Goal: Task Accomplishment & Management: Use online tool/utility

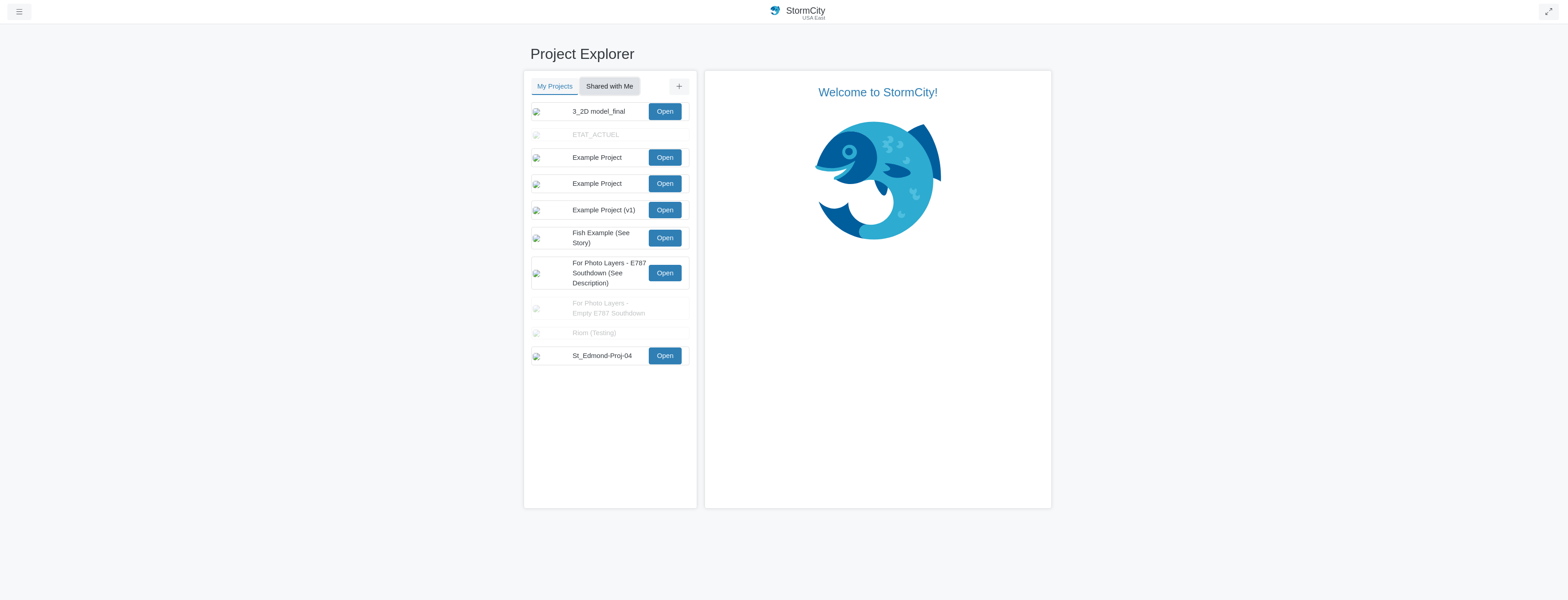
click at [613, 89] on button "Shared with Me" at bounding box center [609, 86] width 59 height 16
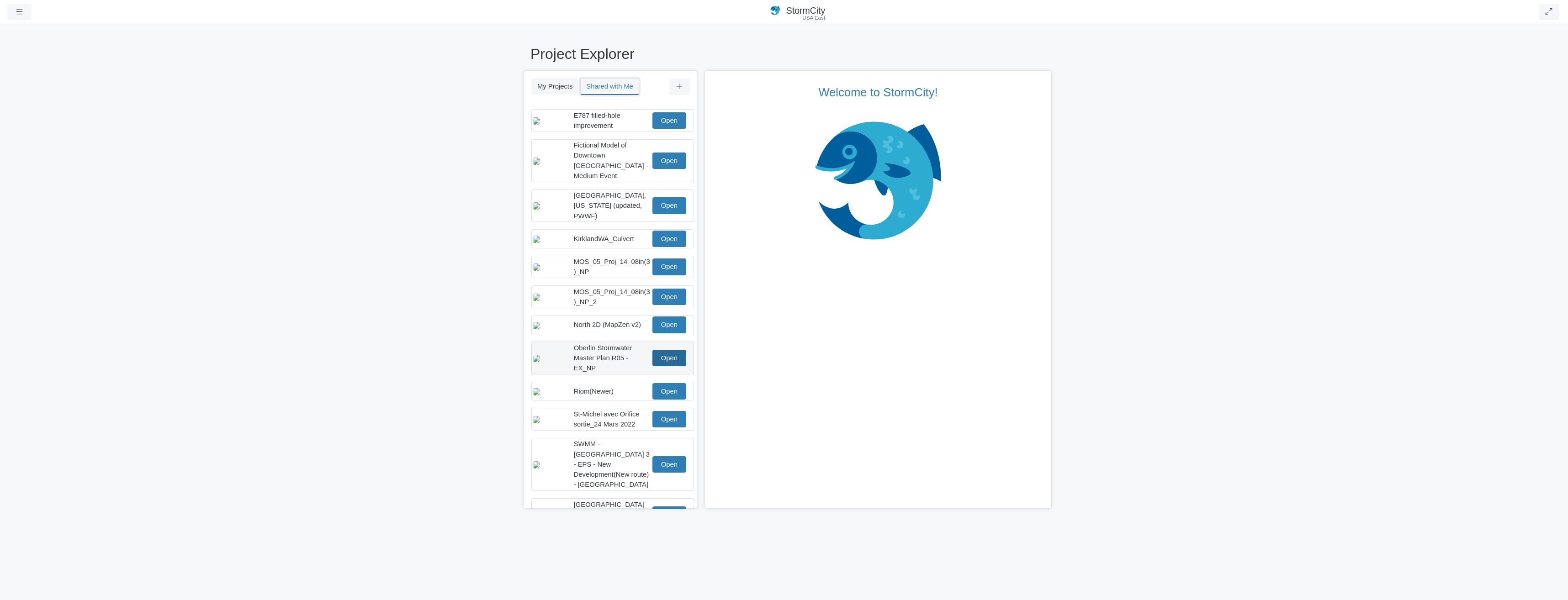
scroll to position [65, 0]
click at [659, 381] on link "Open" at bounding box center [670, 389] width 34 height 16
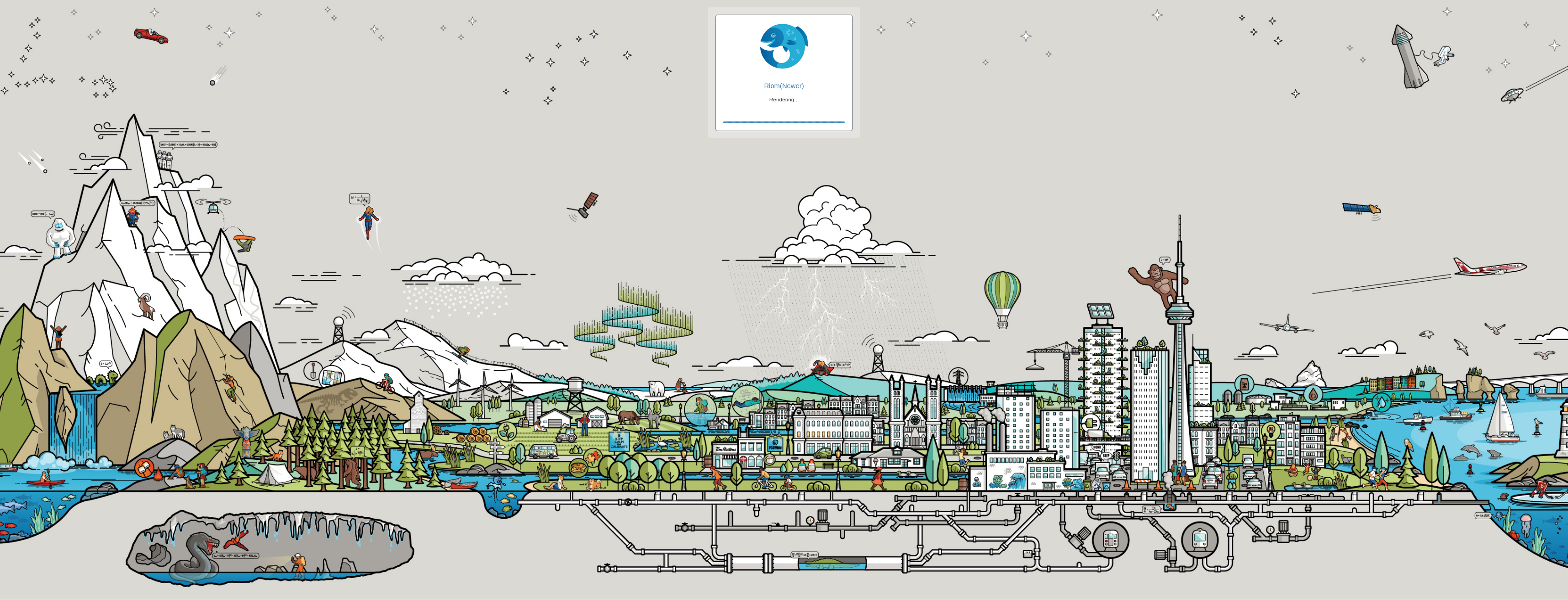
checkbox input "true"
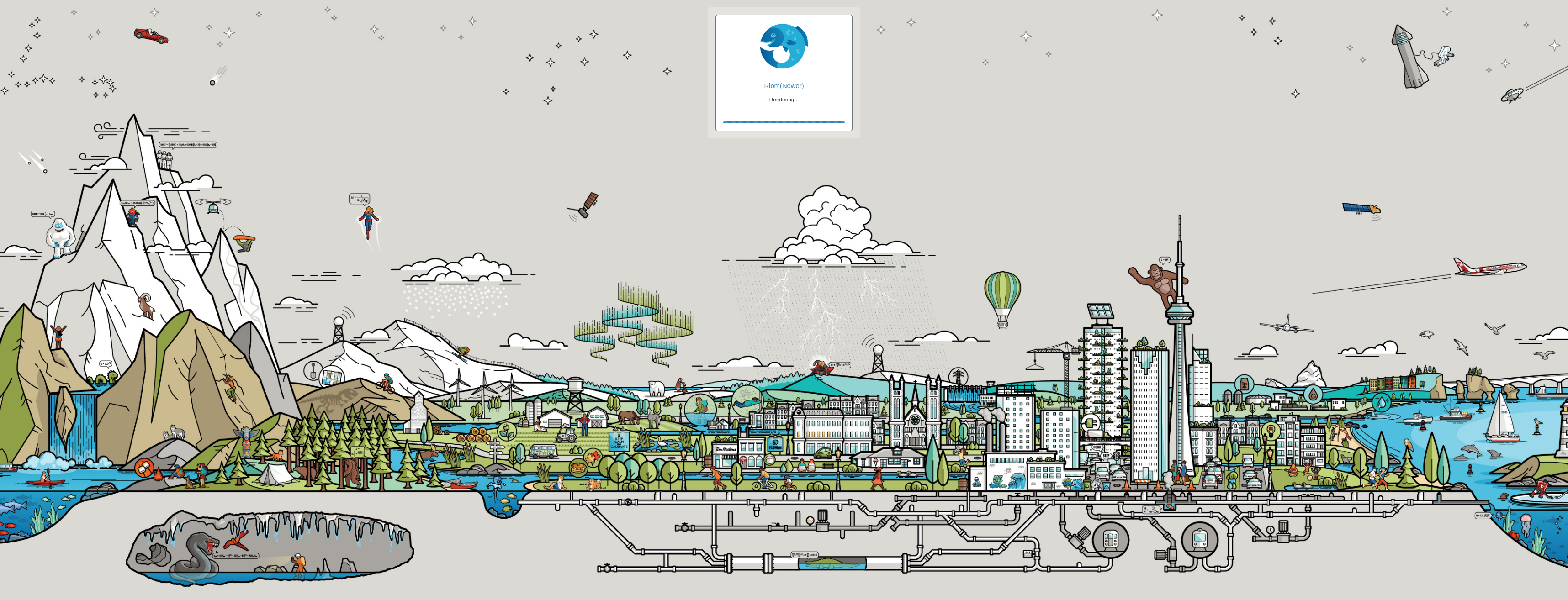
checkbox input "true"
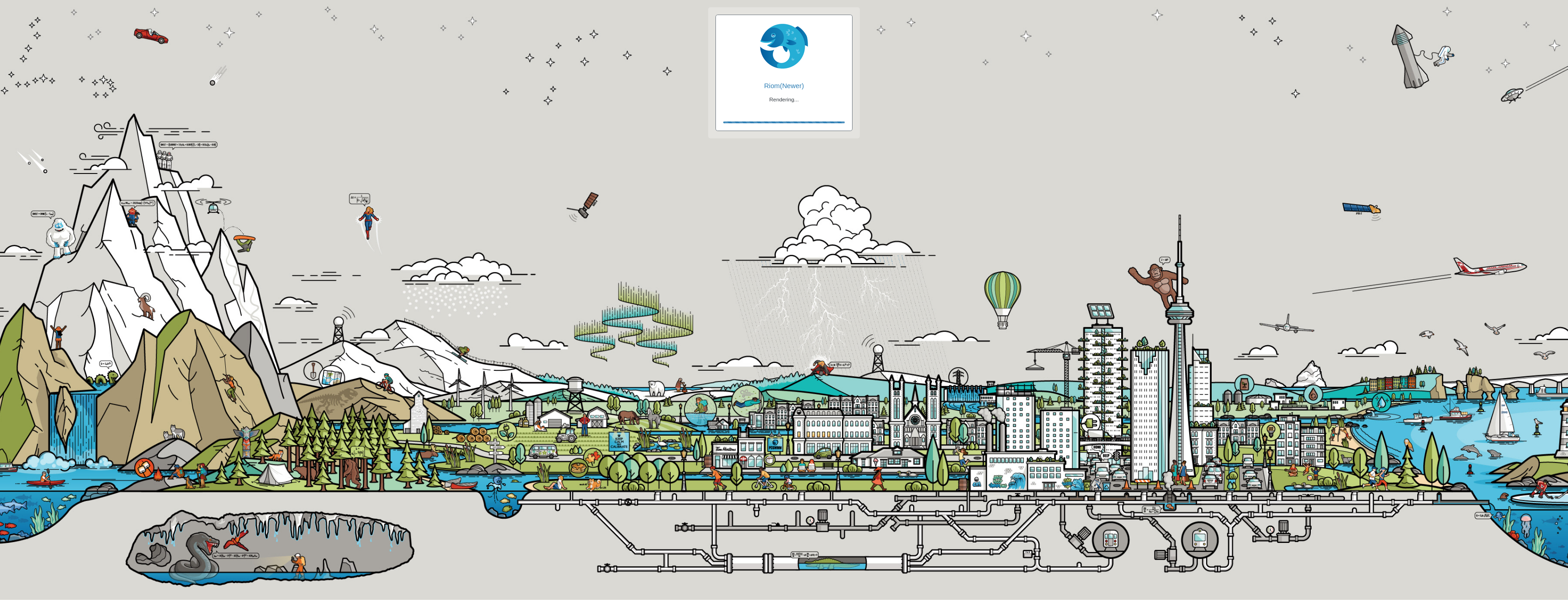
checkbox input "false"
checkbox input "true"
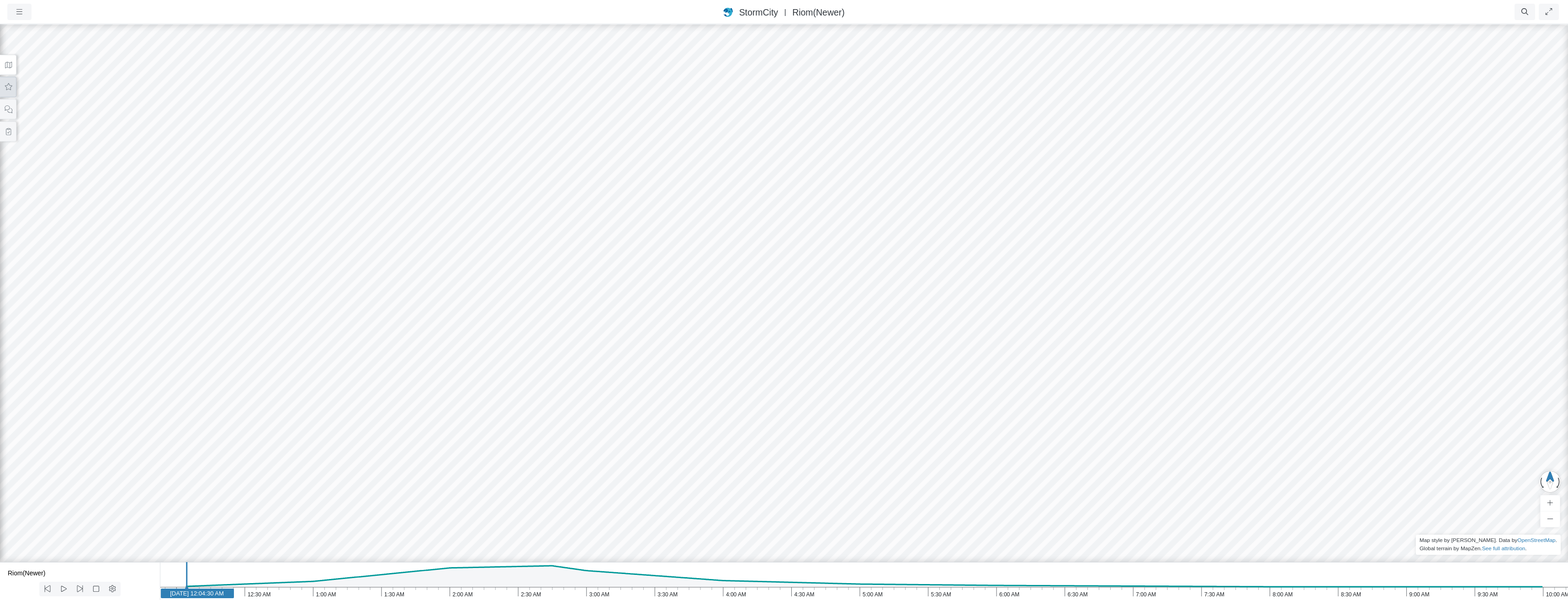
click at [15, 88] on button at bounding box center [8, 87] width 16 height 21
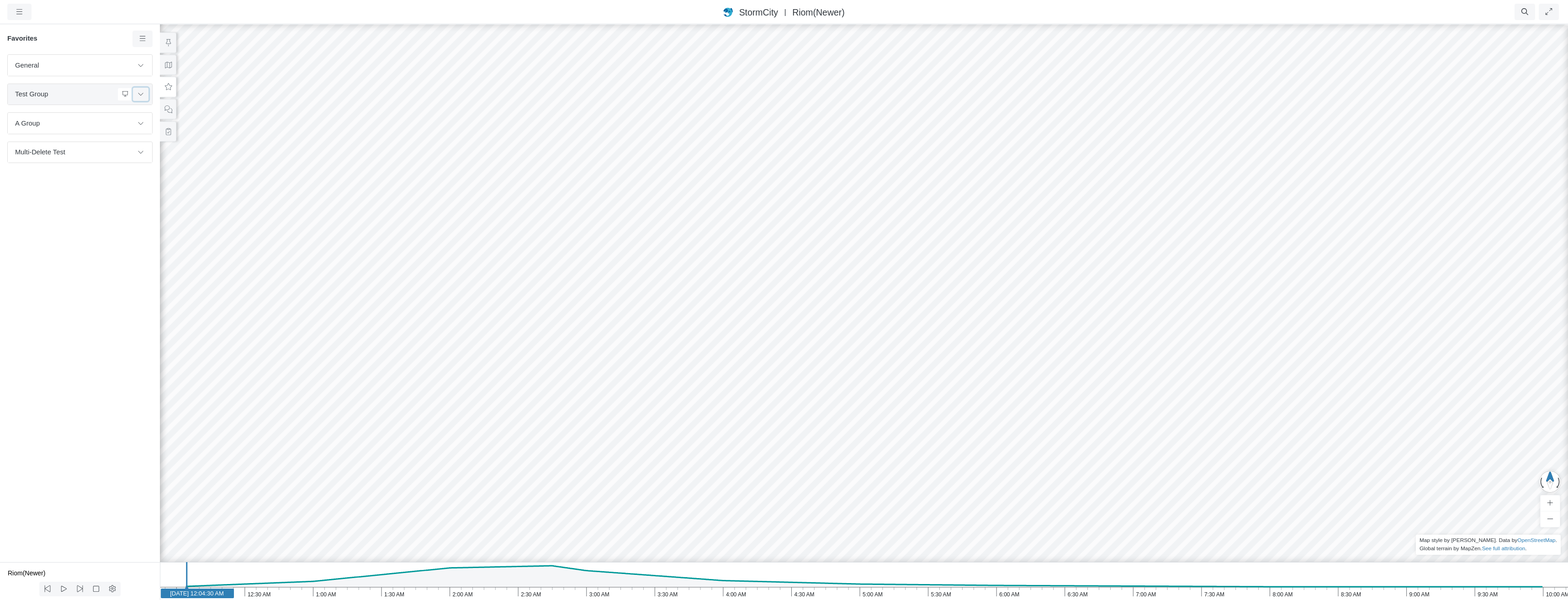
click at [142, 98] on button at bounding box center [141, 94] width 16 height 13
click at [163, 111] on button at bounding box center [168, 110] width 16 height 21
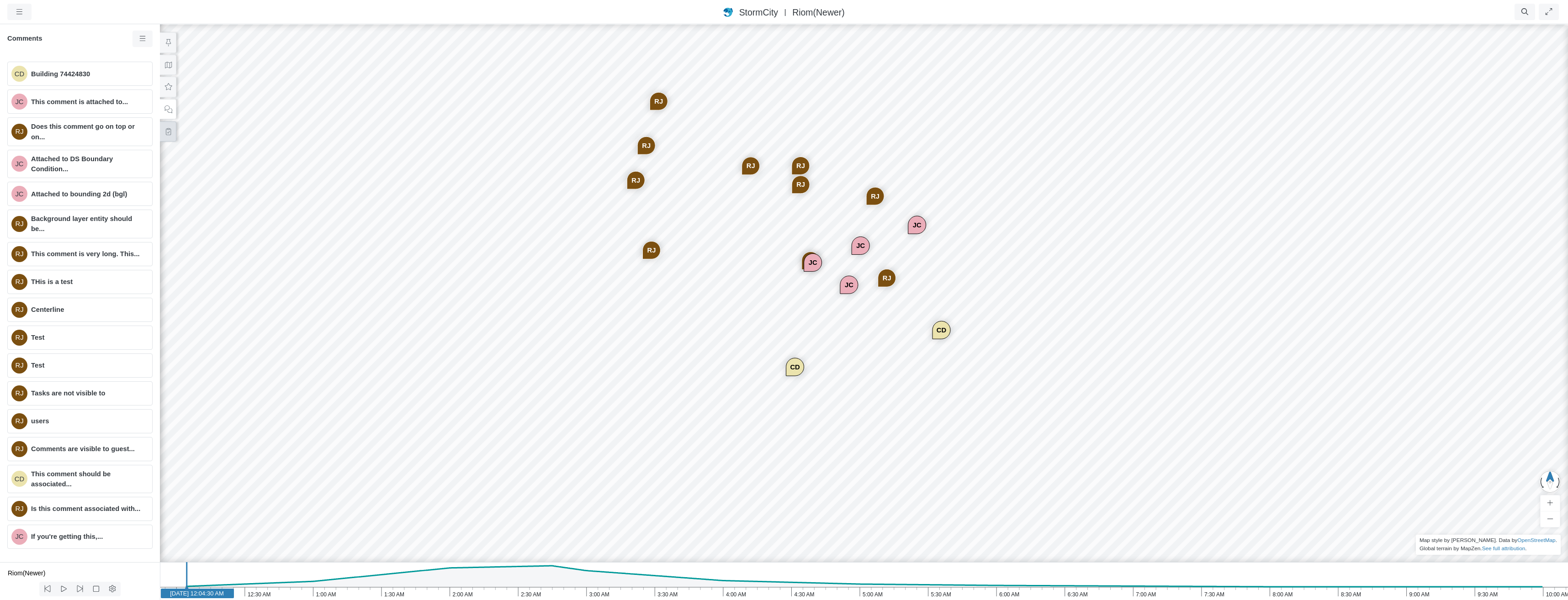
click at [162, 129] on button at bounding box center [168, 132] width 16 height 21
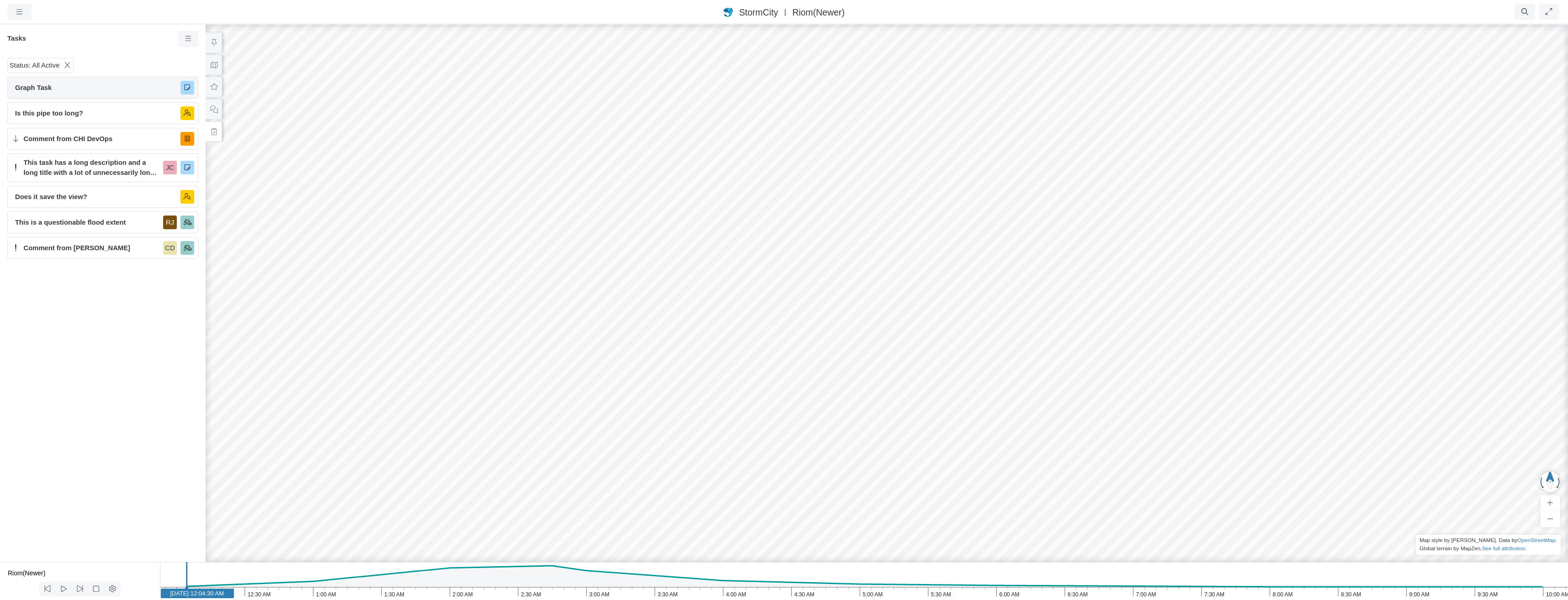
click at [100, 92] on span "Graph Task" at bounding box center [94, 88] width 158 height 10
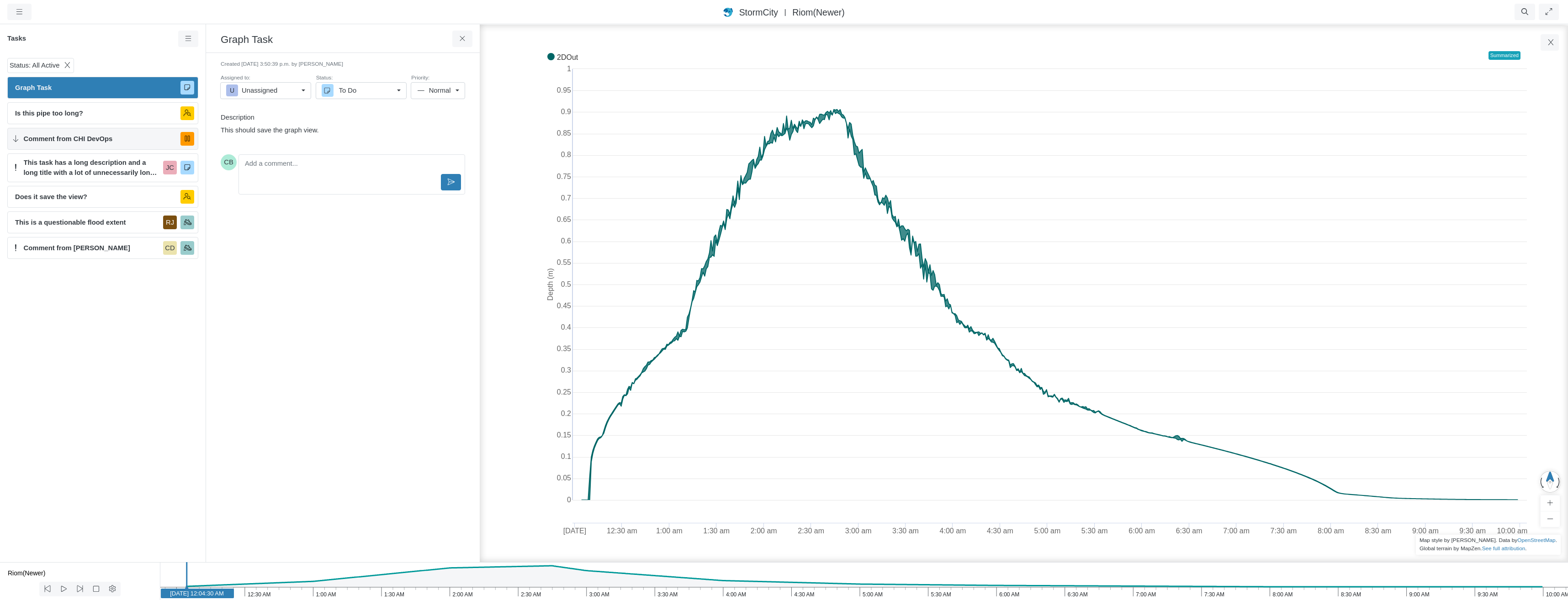
click at [108, 138] on span "Comment from CHI DevOps" at bounding box center [99, 139] width 150 height 10
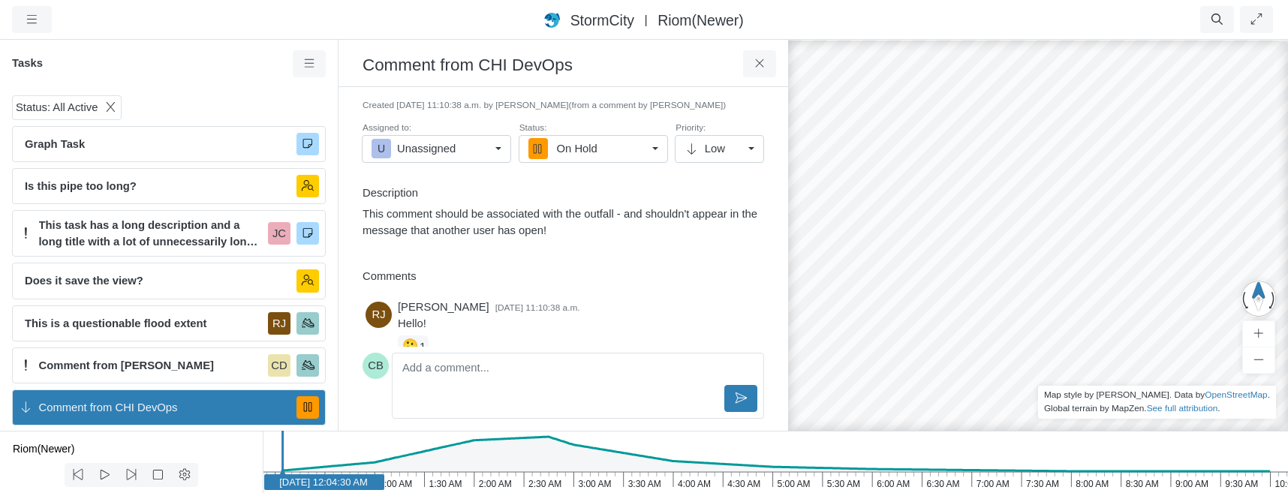
click at [216, 103] on div "Status: All Active" at bounding box center [169, 107] width 314 height 24
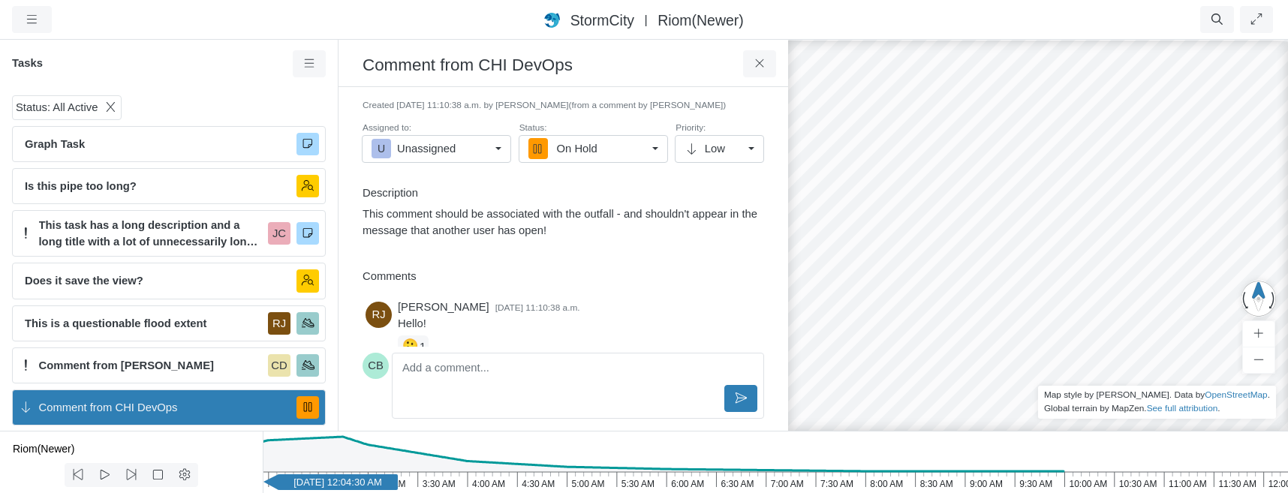
drag, startPoint x: 812, startPoint y: 458, endPoint x: 600, endPoint y: 453, distance: 212.5
click at [600, 453] on icon "12:00 PM 11:30 AM 11:00 AM 10:30 AM 10:00 AM 9:30 AM 9:00 AM 8:30 AM 8:00 AM 7:…" at bounding box center [775, 462] width 1025 height 62
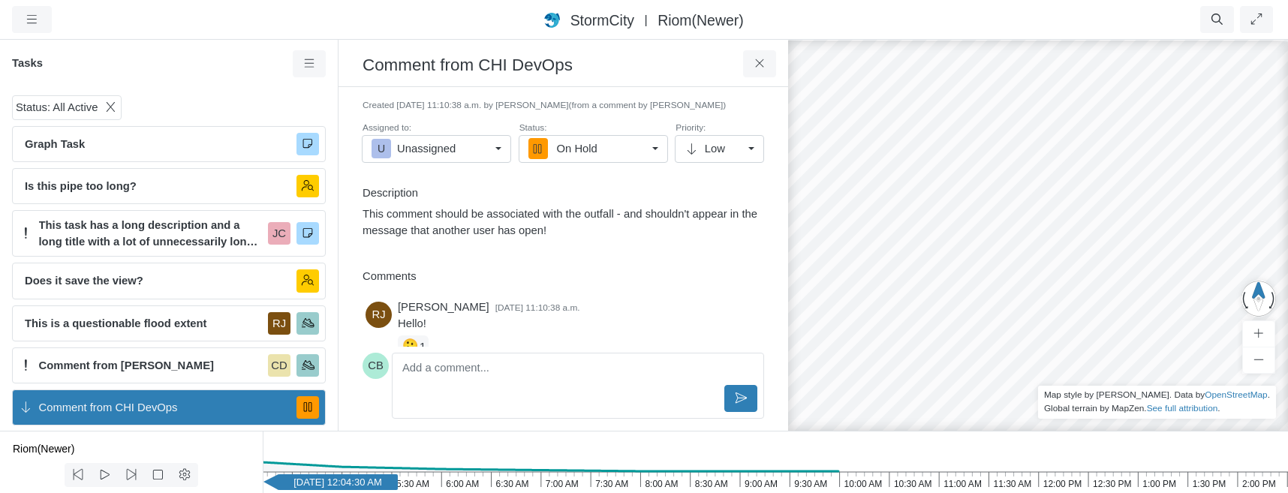
drag, startPoint x: 1244, startPoint y: 467, endPoint x: 1033, endPoint y: 456, distance: 211.2
click at [1043, 455] on icon "2:30 PM 2:00 PM 1:30 PM 1:00 PM 12:30 PM 12:00 PM 11:30 AM 11:00 AM 10:30 AM 10…" at bounding box center [775, 462] width 1025 height 62
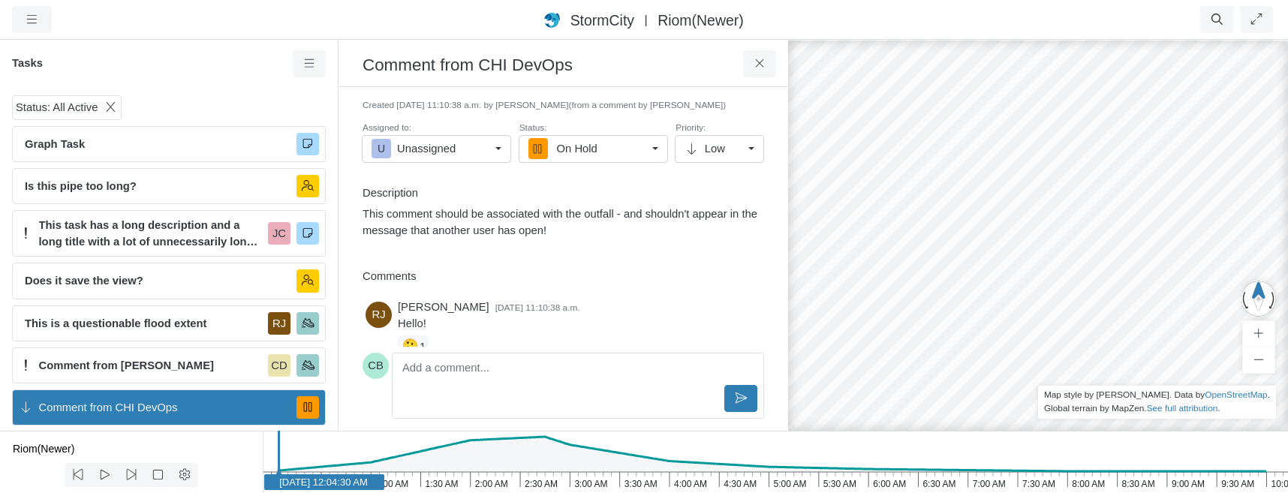
drag, startPoint x: 421, startPoint y: 465, endPoint x: 832, endPoint y: 458, distance: 410.6
click at [832, 458] on icon "10:00 AM 9:30 AM 9:00 AM 8:30 AM 8:00 AM 7:30 AM 7:00 AM 6:30 AM 6:00 AM 5:30 A…" at bounding box center [775, 462] width 1025 height 62
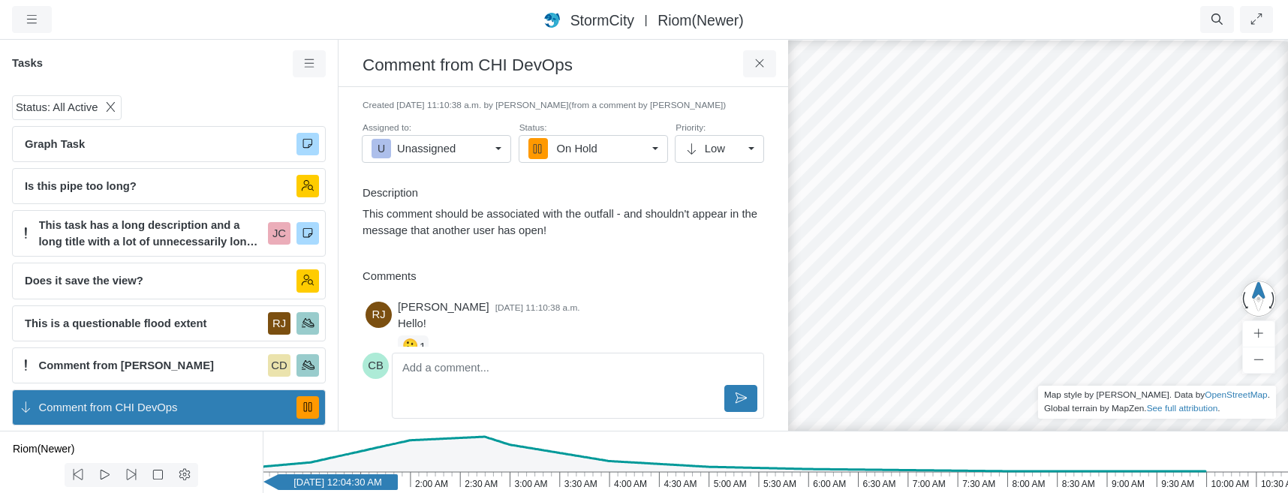
drag, startPoint x: 925, startPoint y: 451, endPoint x: 838, endPoint y: 452, distance: 87.8
click at [838, 452] on icon "10:30 AM 10:00 AM 9:30 AM 9:00 AM 8:30 AM 8:00 AM 7:30 AM 7:00 AM 6:30 AM 6:00 …" at bounding box center [775, 462] width 1025 height 62
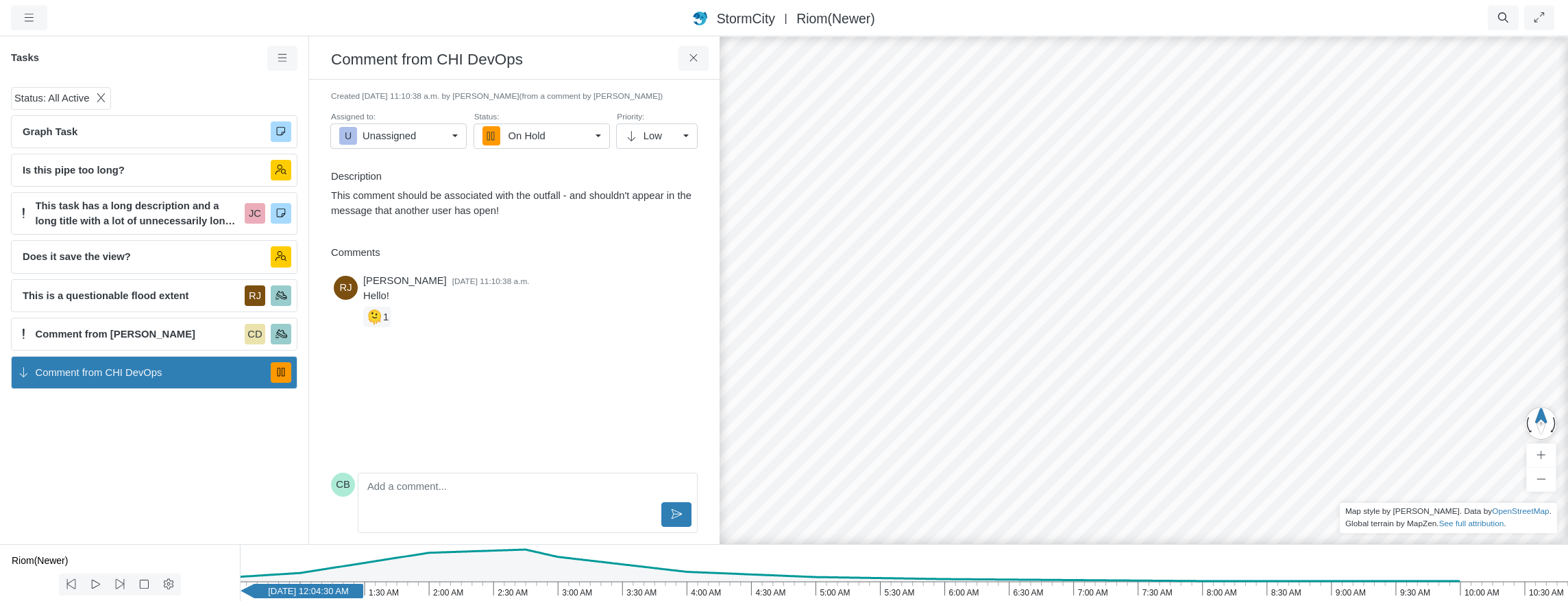
click at [837, 299] on div "CD JC [GEOGRAPHIC_DATA] JC JC [GEOGRAPHIC_DATA] [GEOGRAPHIC_DATA] [GEOGRAPHIC_D…" at bounding box center [1143, 317] width 1568 height 565
